Goal: Information Seeking & Learning: Learn about a topic

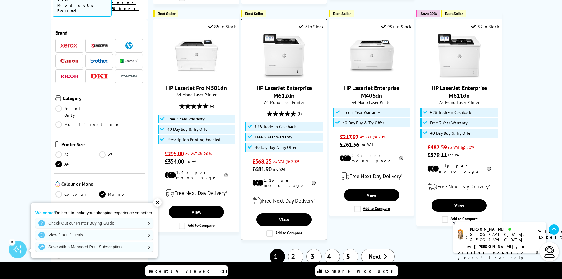
scroll to position [590, 0]
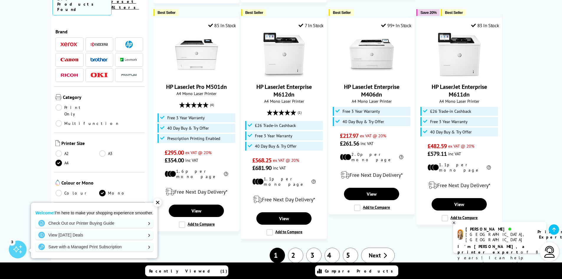
click at [294, 247] on link "2" at bounding box center [295, 254] width 15 height 15
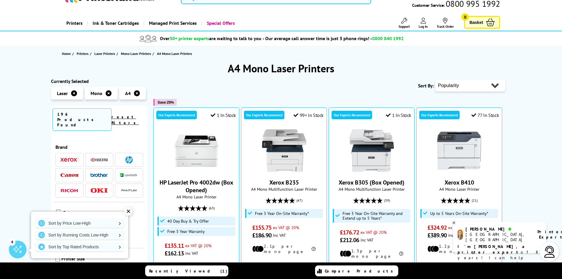
scroll to position [29, 0]
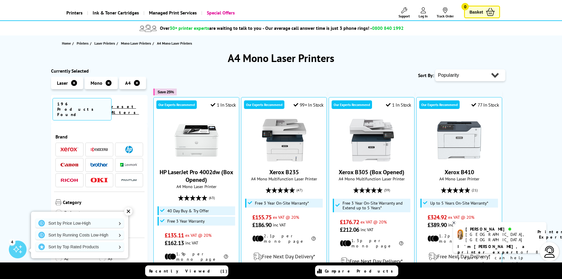
click at [214, 75] on div "Sort By: Popularity Rating Price - Low to High Price - High to Low Running Cost…" at bounding box center [329, 75] width 352 height 15
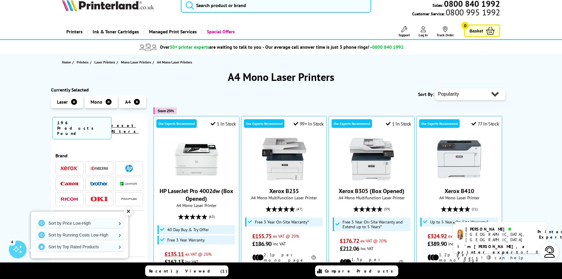
scroll to position [0, 0]
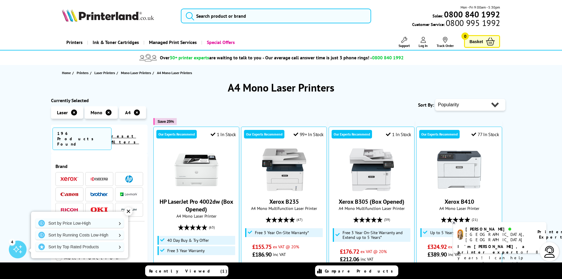
click at [127, 211] on div "✕" at bounding box center [128, 211] width 8 height 8
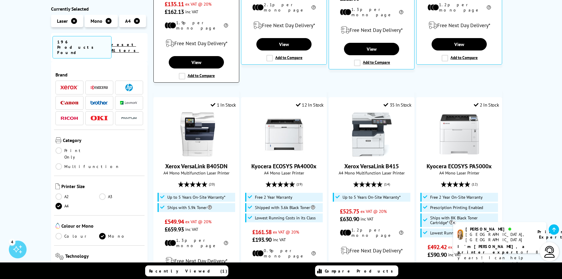
scroll to position [265, 0]
